Goal: Use online tool/utility: Use online tool/utility

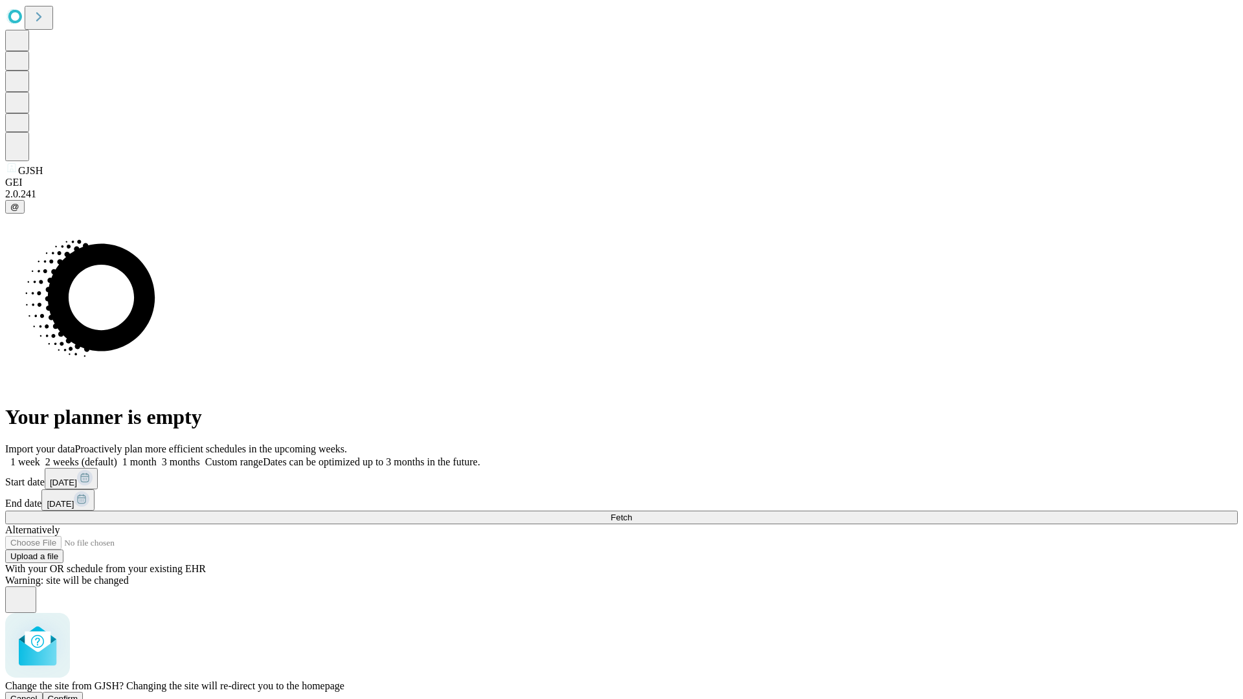
click at [78, 694] on span "Confirm" at bounding box center [63, 699] width 30 height 10
click at [157, 457] on label "1 month" at bounding box center [137, 462] width 40 height 11
click at [632, 513] on span "Fetch" at bounding box center [621, 518] width 21 height 10
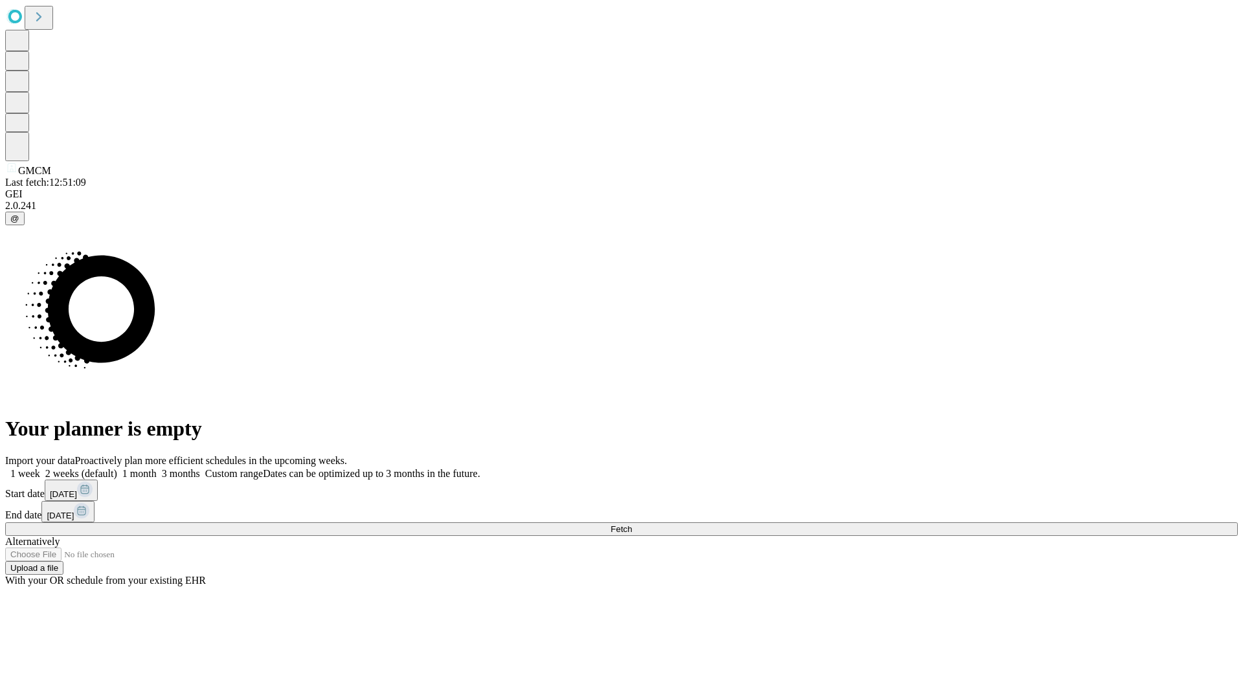
click at [157, 468] on label "1 month" at bounding box center [137, 473] width 40 height 11
click at [632, 525] on span "Fetch" at bounding box center [621, 530] width 21 height 10
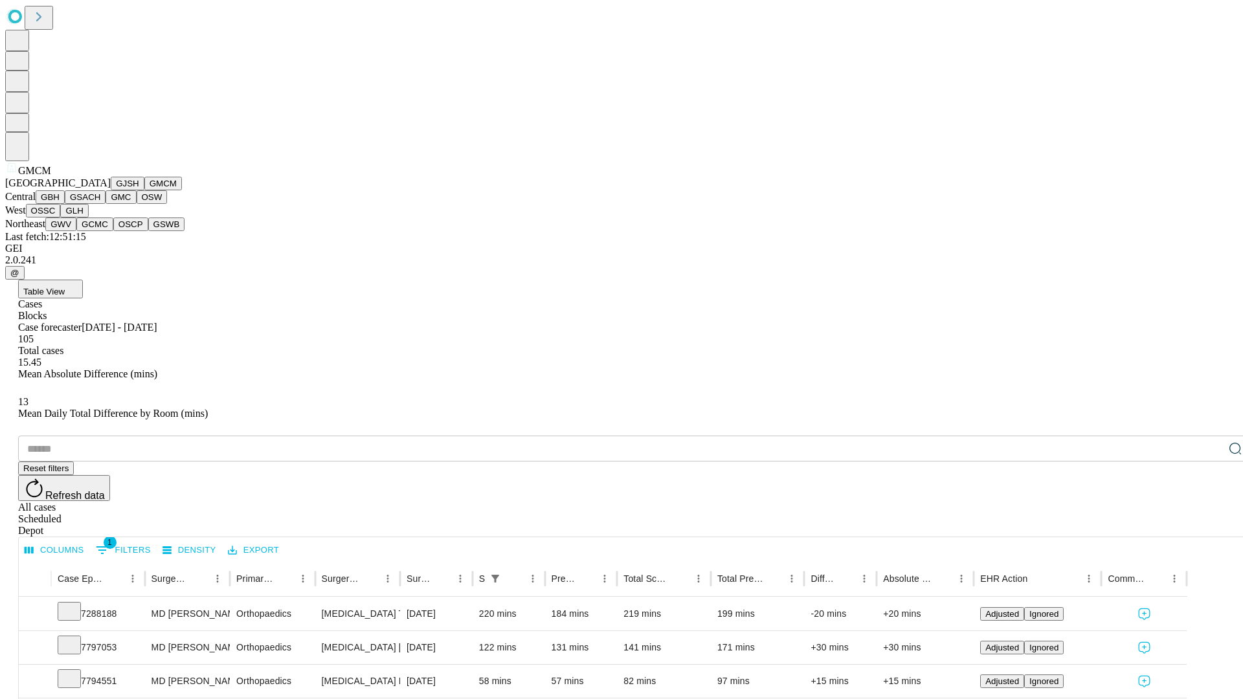
click at [65, 204] on button "GBH" at bounding box center [50, 197] width 29 height 14
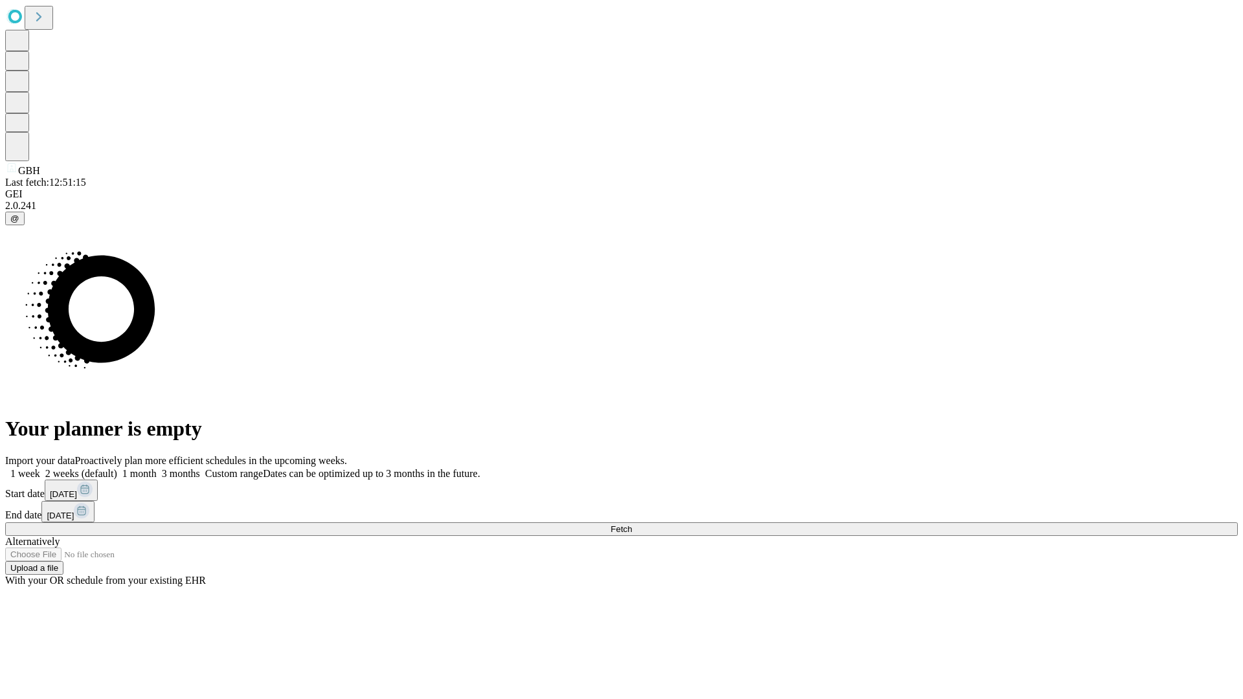
click at [157, 468] on label "1 month" at bounding box center [137, 473] width 40 height 11
click at [632, 525] on span "Fetch" at bounding box center [621, 530] width 21 height 10
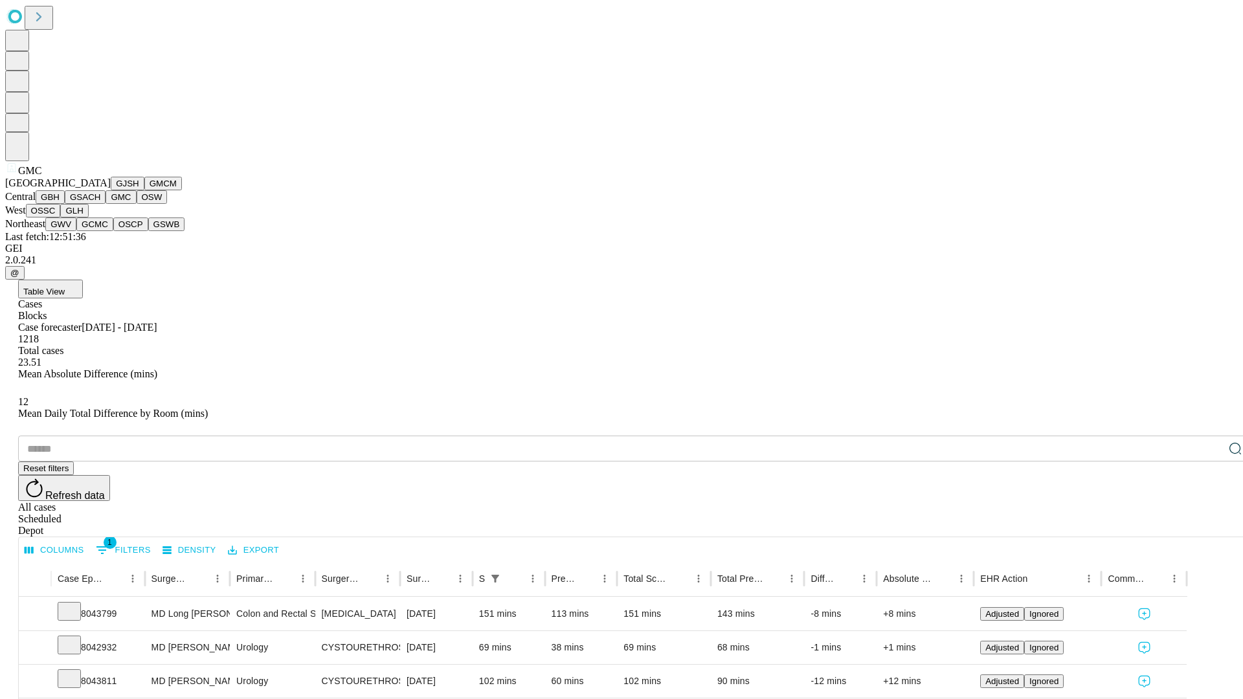
click at [137, 204] on button "OSW" at bounding box center [152, 197] width 31 height 14
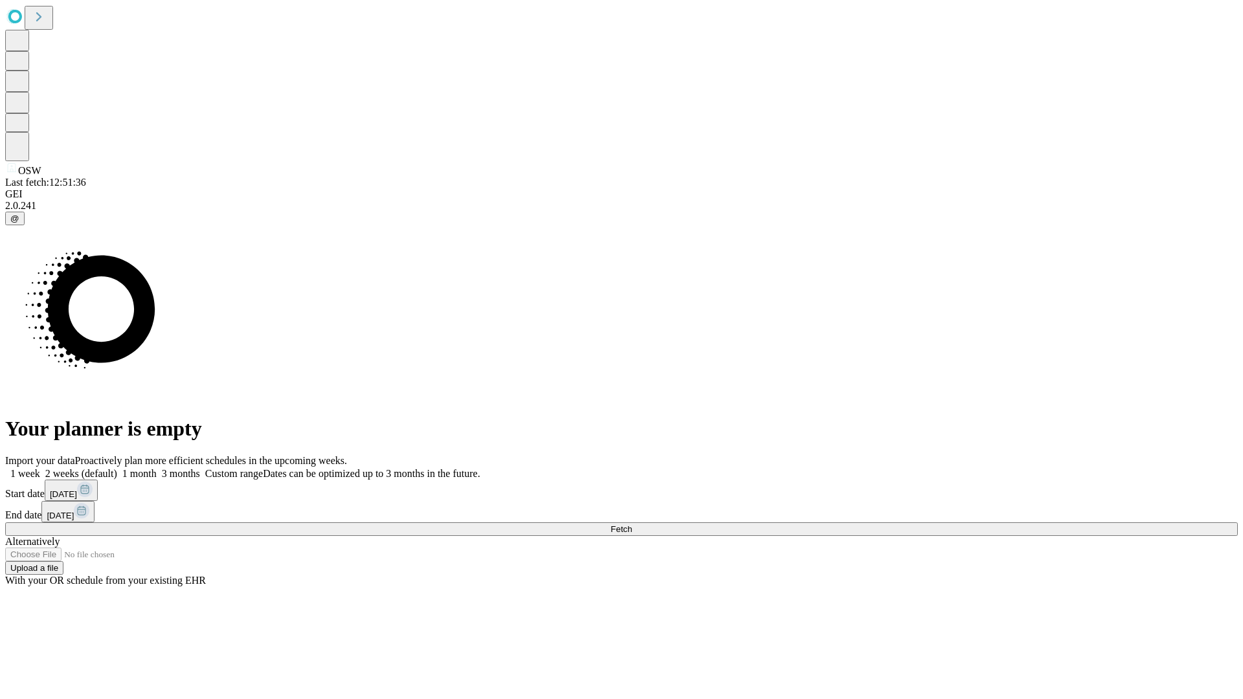
click at [157, 468] on label "1 month" at bounding box center [137, 473] width 40 height 11
click at [632, 525] on span "Fetch" at bounding box center [621, 530] width 21 height 10
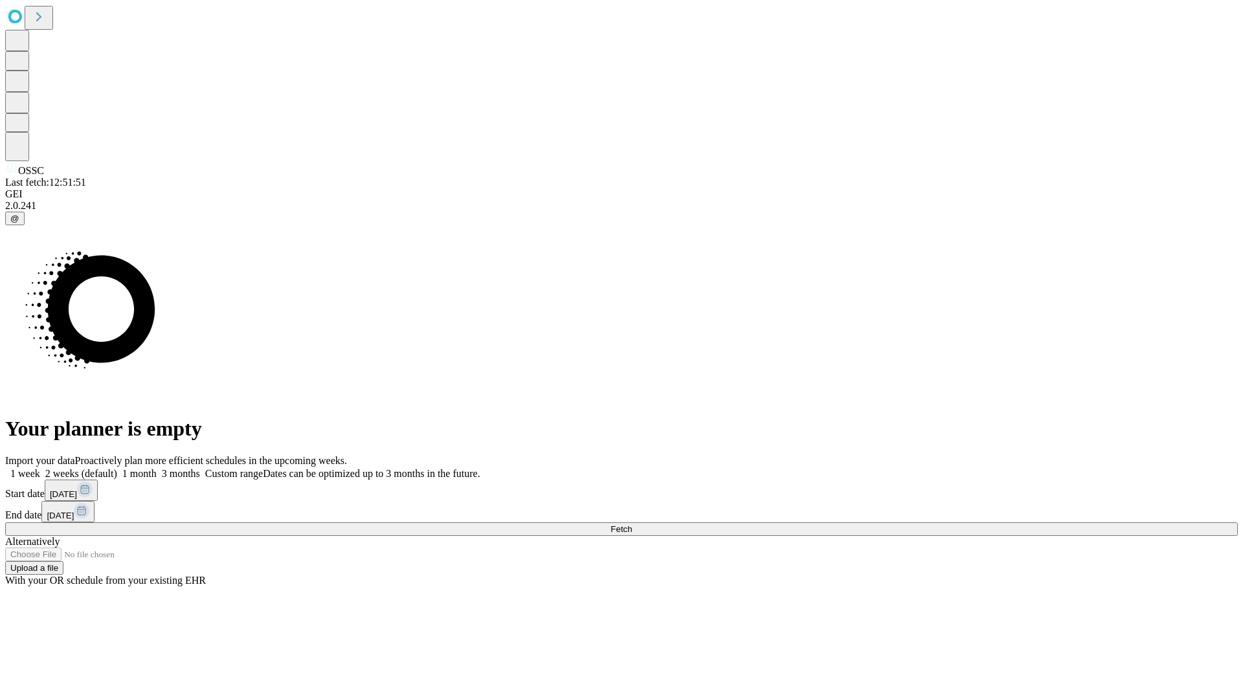
click at [157, 468] on label "1 month" at bounding box center [137, 473] width 40 height 11
click at [632, 525] on span "Fetch" at bounding box center [621, 530] width 21 height 10
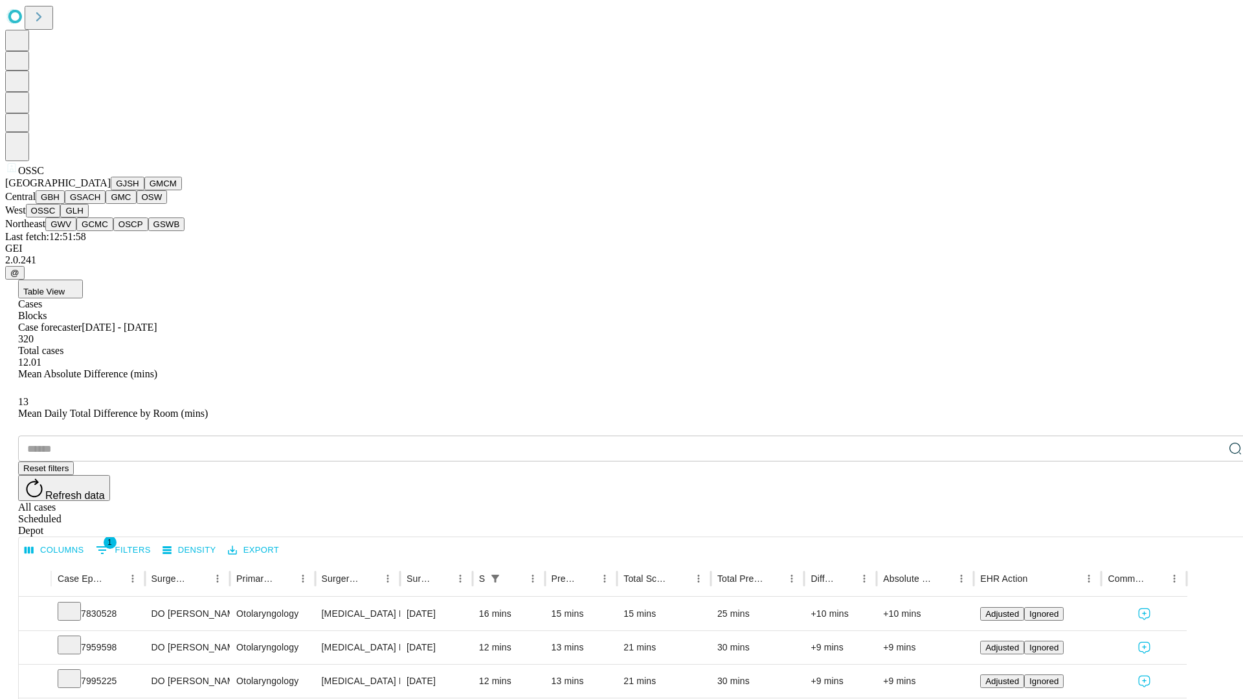
click at [88, 218] on button "GLH" at bounding box center [74, 211] width 28 height 14
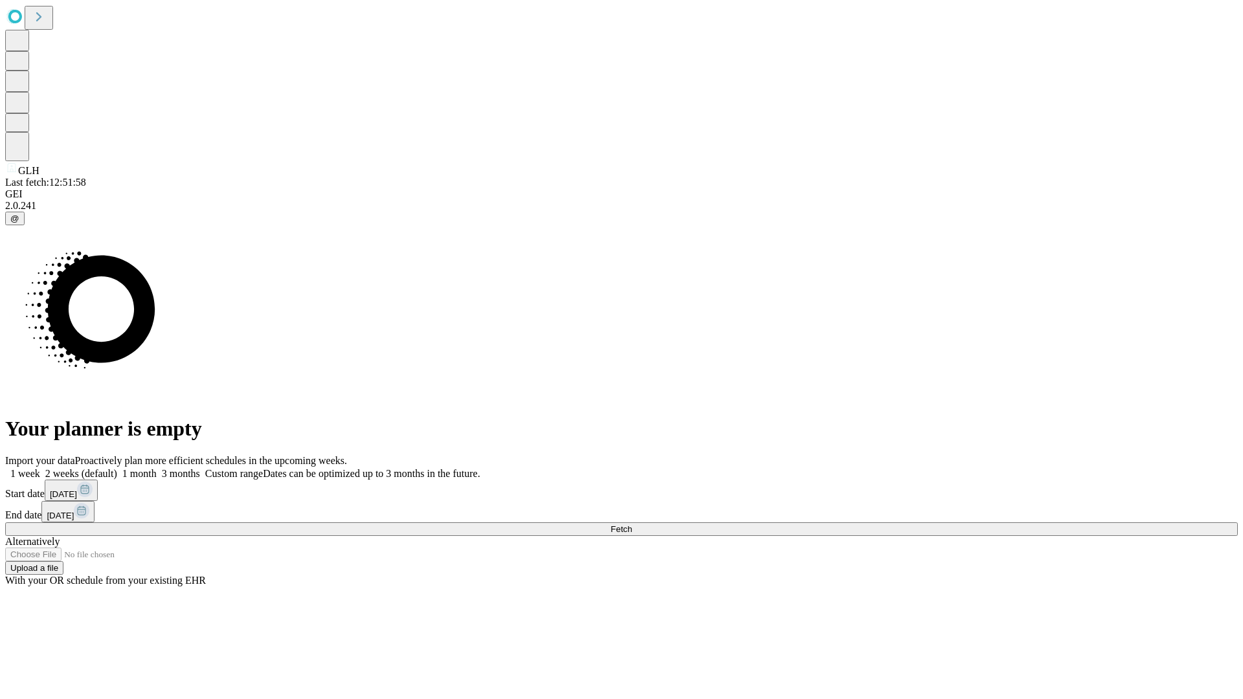
click at [632, 525] on span "Fetch" at bounding box center [621, 530] width 21 height 10
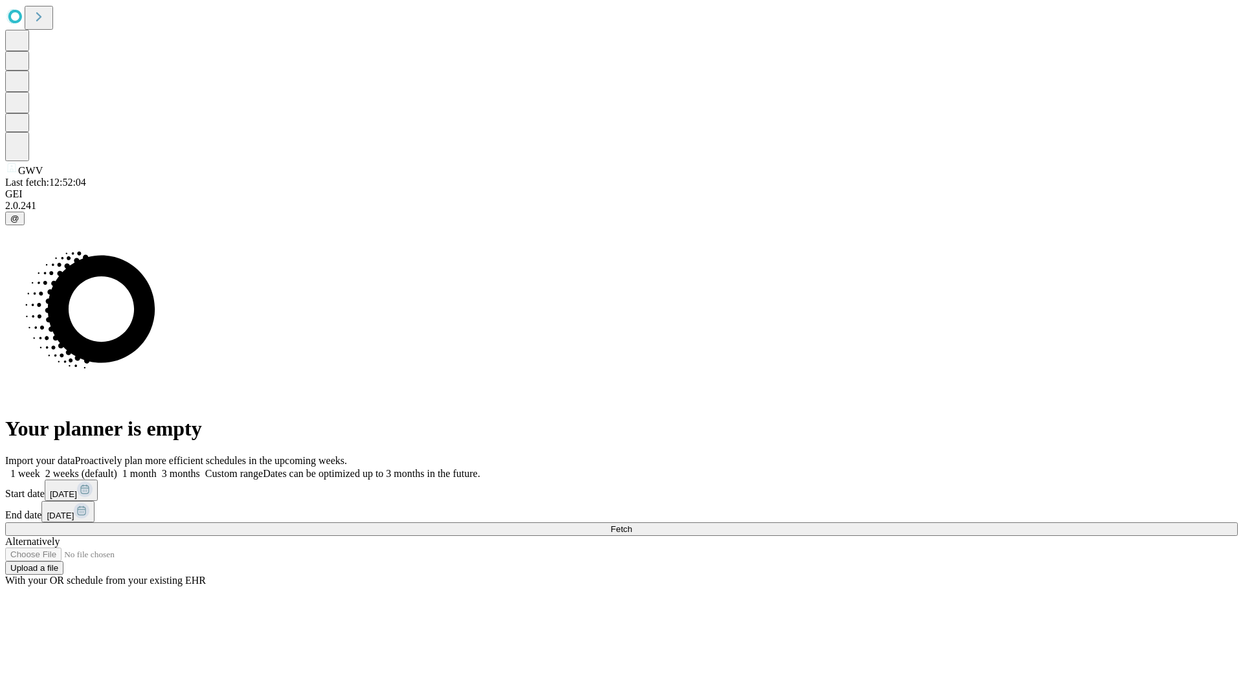
click at [157, 468] on label "1 month" at bounding box center [137, 473] width 40 height 11
click at [632, 525] on span "Fetch" at bounding box center [621, 530] width 21 height 10
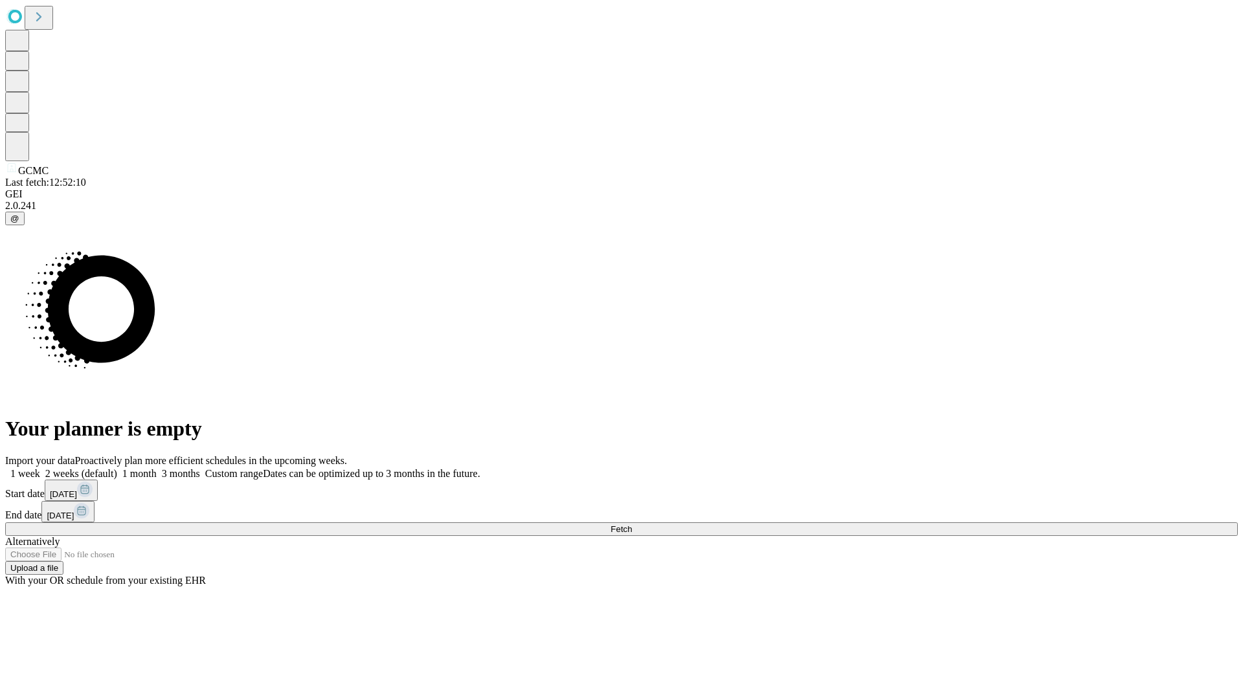
click at [157, 468] on label "1 month" at bounding box center [137, 473] width 40 height 11
click at [632, 525] on span "Fetch" at bounding box center [621, 530] width 21 height 10
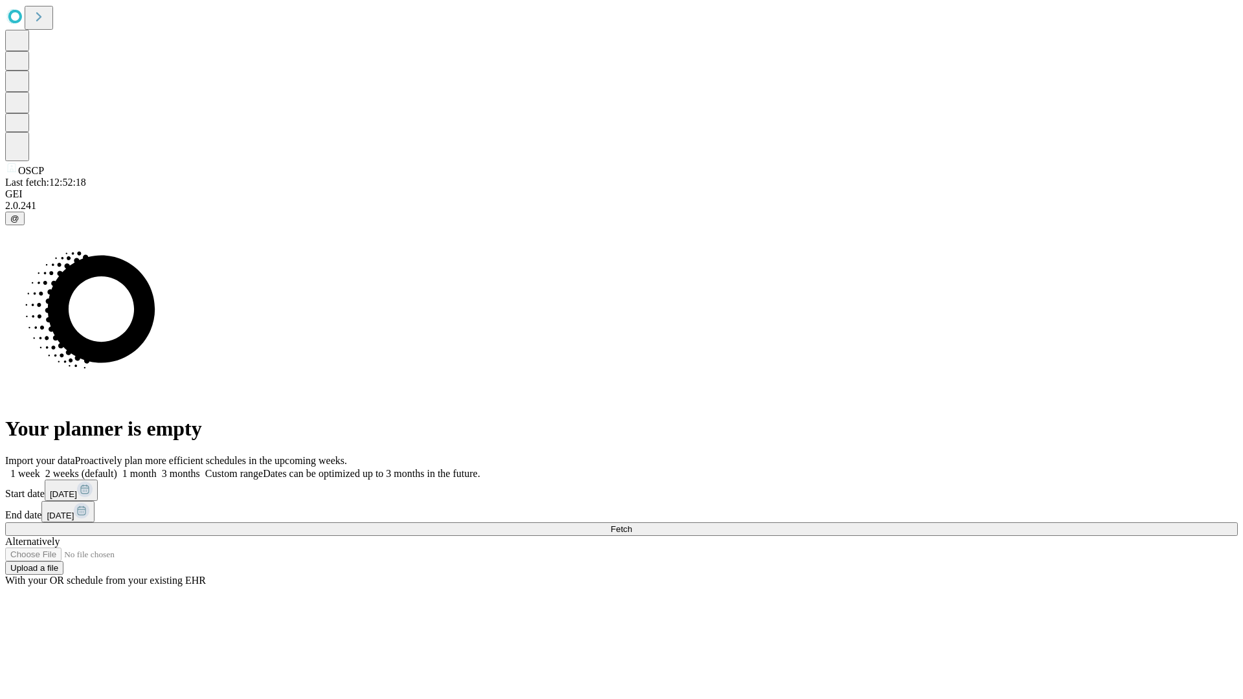
click at [157, 468] on label "1 month" at bounding box center [137, 473] width 40 height 11
click at [632, 525] on span "Fetch" at bounding box center [621, 530] width 21 height 10
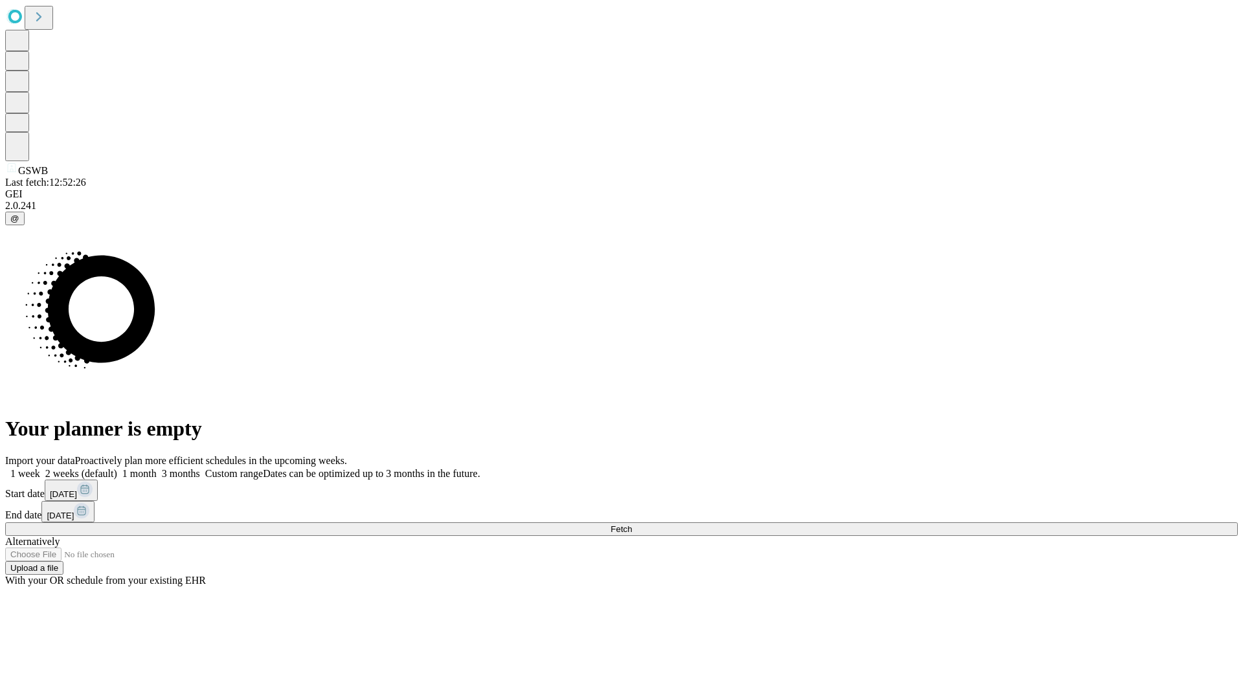
click at [632, 525] on span "Fetch" at bounding box center [621, 530] width 21 height 10
